Goal: Transaction & Acquisition: Purchase product/service

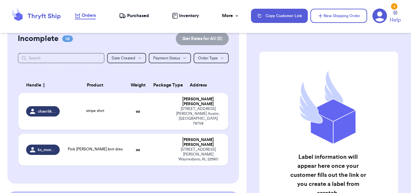
scroll to position [60, 0]
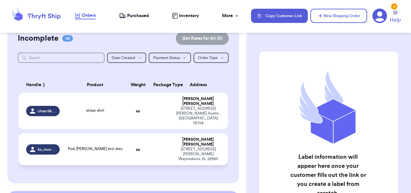
click at [113, 133] on td "Pink [PERSON_NAME] knit dres" at bounding box center [94, 149] width 63 height 32
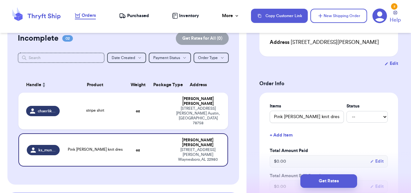
scroll to position [105, 0]
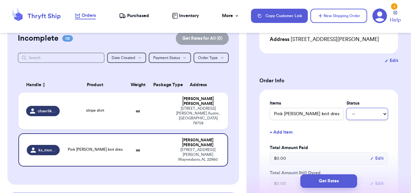
click at [368, 111] on select "-- Paid Owes" at bounding box center [366, 114] width 41 height 12
select select "paid"
click at [346, 108] on select "-- Paid Owes" at bounding box center [366, 114] width 41 height 12
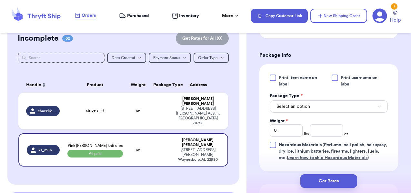
scroll to position [289, 0]
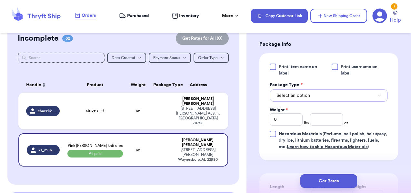
click at [342, 95] on button "Select an option" at bounding box center [328, 95] width 118 height 12
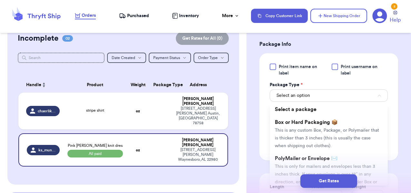
click at [355, 169] on div "Get Rates" at bounding box center [328, 181] width 164 height 24
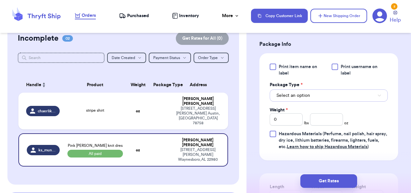
click at [324, 93] on button "Select an option" at bounding box center [328, 95] width 118 height 12
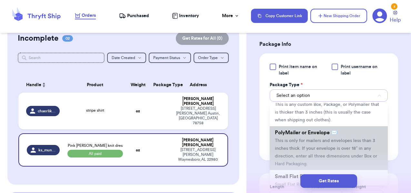
scroll to position [26, 0]
click at [349, 141] on span "This is only for mailers and envelopes less than 3 inches thick. If your envelo…" at bounding box center [326, 152] width 102 height 28
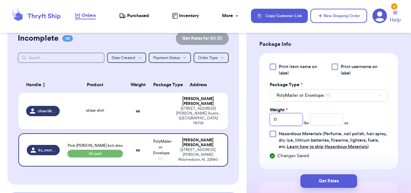
click at [290, 120] on input "0" at bounding box center [285, 119] width 33 height 12
type input "1"
click at [318, 120] on input "number" at bounding box center [326, 119] width 33 height 12
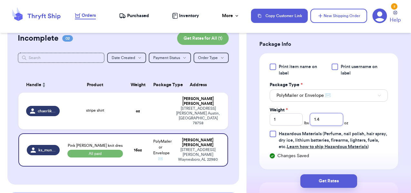
type input "1.4"
click at [363, 120] on div "Print item name on label Print username on label Package Type * PolyMailer or E…" at bounding box center [328, 106] width 118 height 86
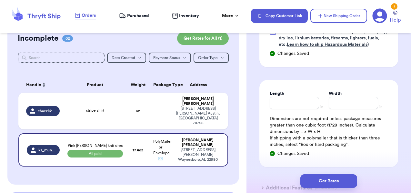
scroll to position [401, 0]
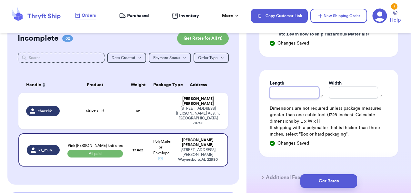
click at [309, 96] on input "Length" at bounding box center [293, 92] width 49 height 12
type input "12"
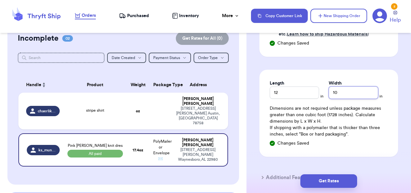
type input "10"
click at [367, 138] on div "Length 12 in Width 10 in Dimensions are not required unless package measures gr…" at bounding box center [328, 113] width 139 height 87
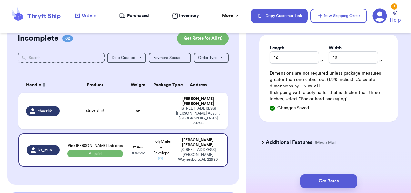
scroll to position [444, 0]
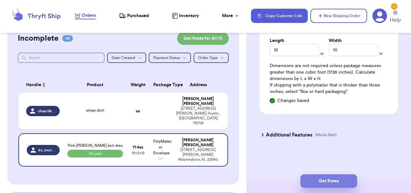
click at [338, 181] on button "Get Rates" at bounding box center [328, 181] width 57 height 14
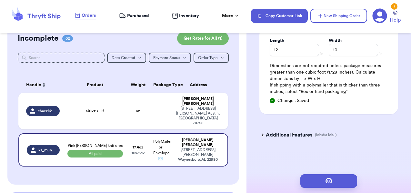
scroll to position [0, 0]
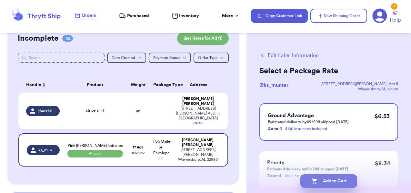
click at [343, 179] on button "Add to Cart" at bounding box center [328, 181] width 57 height 14
checkbox input "true"
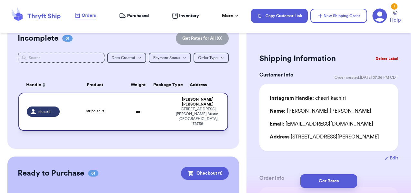
click at [112, 108] on td "stripe shirt" at bounding box center [94, 111] width 63 height 38
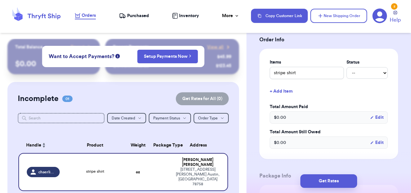
scroll to position [145, 0]
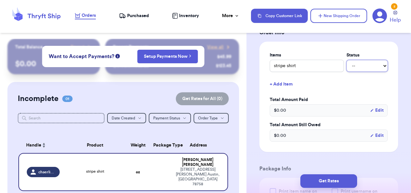
click at [356, 72] on select "-- Paid Owes" at bounding box center [366, 66] width 41 height 12
select select "paid"
click at [346, 67] on select "-- Paid Owes" at bounding box center [366, 66] width 41 height 12
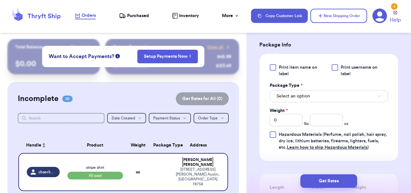
scroll to position [285, 0]
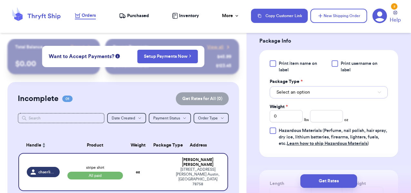
click at [296, 95] on span "Select an option" at bounding box center [293, 92] width 34 height 6
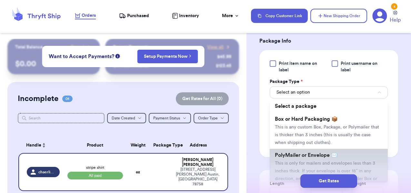
click at [285, 158] on span "PolyMailer or Envelope ✉️" at bounding box center [306, 154] width 63 height 5
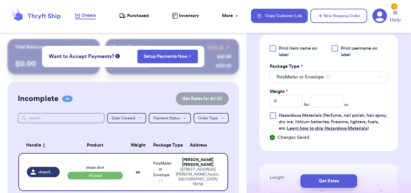
scroll to position [302, 0]
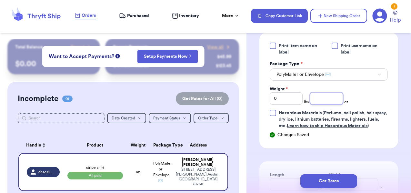
click at [327, 104] on input "number" at bounding box center [326, 98] width 33 height 12
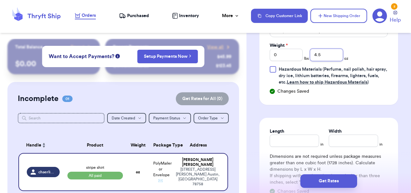
scroll to position [359, 0]
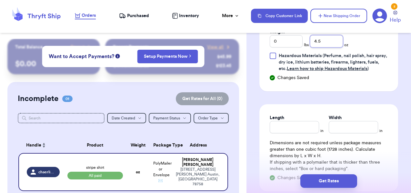
type input "4.5"
click at [300, 133] on input "Length" at bounding box center [293, 127] width 49 height 12
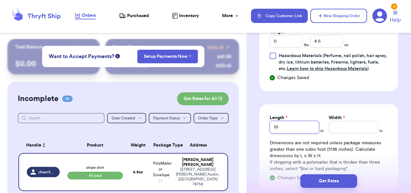
type input "10"
click at [341, 133] on input "Width *" at bounding box center [352, 127] width 49 height 12
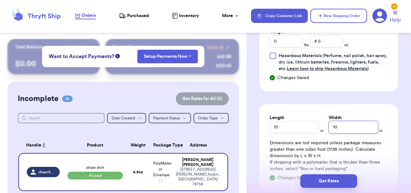
type input "10"
click at [383, 147] on div "Length 10 in Width 10 in Dimensions are not required unless package measures gr…" at bounding box center [328, 147] width 139 height 87
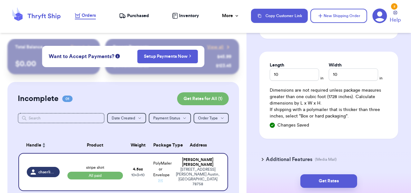
scroll to position [444, 0]
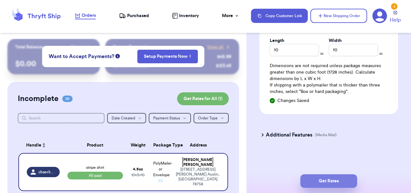
click at [339, 183] on button "Get Rates" at bounding box center [328, 181] width 57 height 14
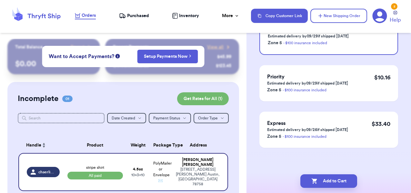
scroll to position [0, 0]
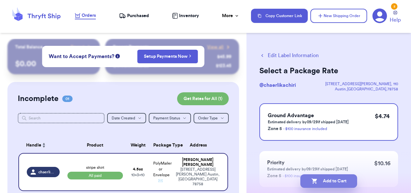
click at [337, 179] on button "Add to Cart" at bounding box center [328, 181] width 57 height 14
checkbox input "true"
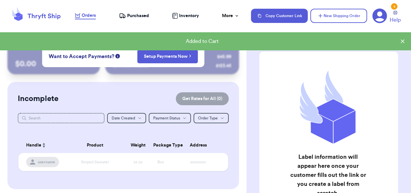
click at [144, 15] on span "Purchased" at bounding box center [138, 16] width 22 height 6
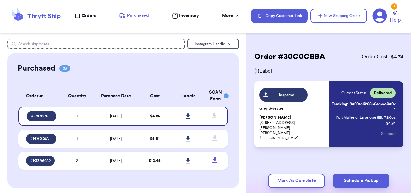
click at [86, 15] on span "Orders" at bounding box center [89, 16] width 14 height 6
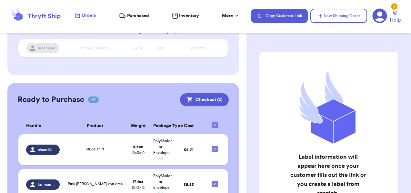
scroll to position [146, 0]
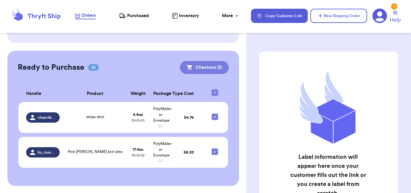
click at [200, 71] on button "Checkout ( 2 )" at bounding box center [204, 67] width 49 height 13
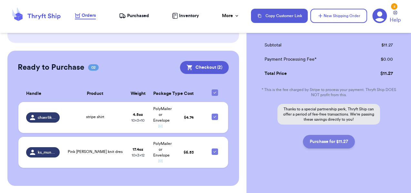
click at [317, 141] on button "Purchase for $11.27" at bounding box center [329, 142] width 52 height 14
checkbox input "false"
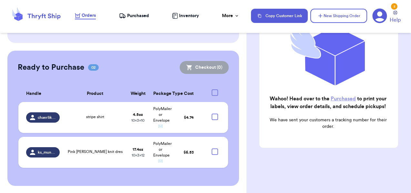
checkbox input "true"
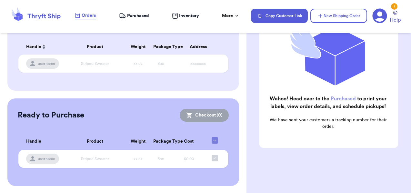
click at [144, 16] on span "Purchased" at bounding box center [138, 16] width 22 height 6
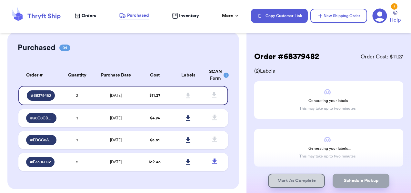
scroll to position [22, 0]
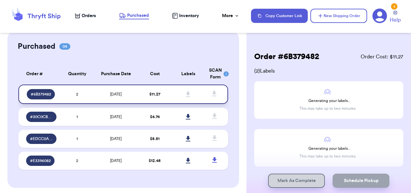
click at [135, 88] on td "[DATE]" at bounding box center [116, 93] width 44 height 19
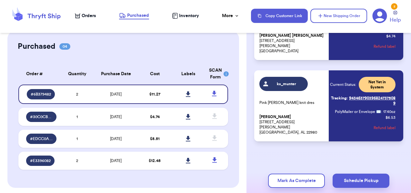
scroll to position [0, 0]
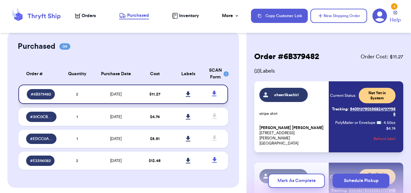
click at [188, 89] on link at bounding box center [188, 94] width 14 height 14
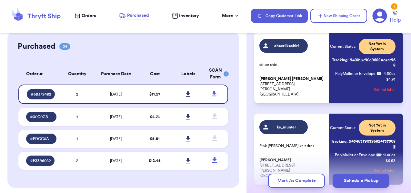
scroll to position [58, 0]
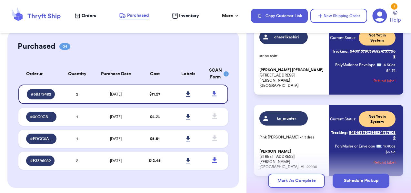
click at [331, 103] on div "chaerlikachiri stripe shirt Chaerli [PERSON_NAME] [STREET_ADDRESS][PERSON_NAME]…" at bounding box center [328, 100] width 149 height 152
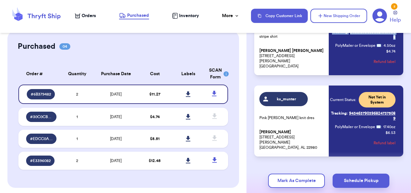
scroll to position [77, 0]
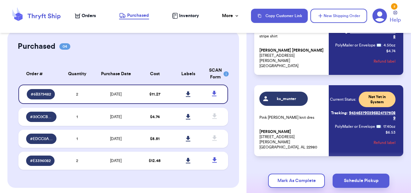
click at [334, 148] on div "Current Status: Not Yet in System Tracking: 9434637903968247375089 PolyMailer o…" at bounding box center [362, 121] width 65 height 58
